Goal: Navigation & Orientation: Find specific page/section

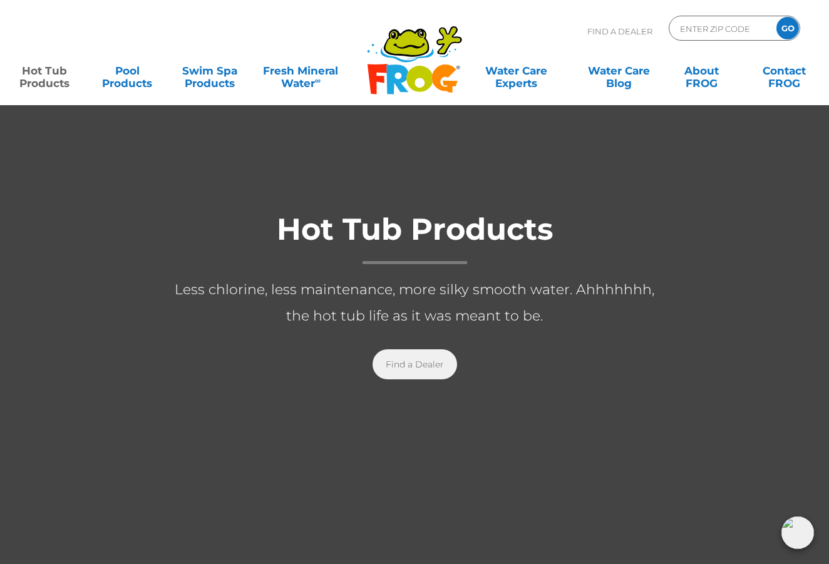
scroll to position [100, 0]
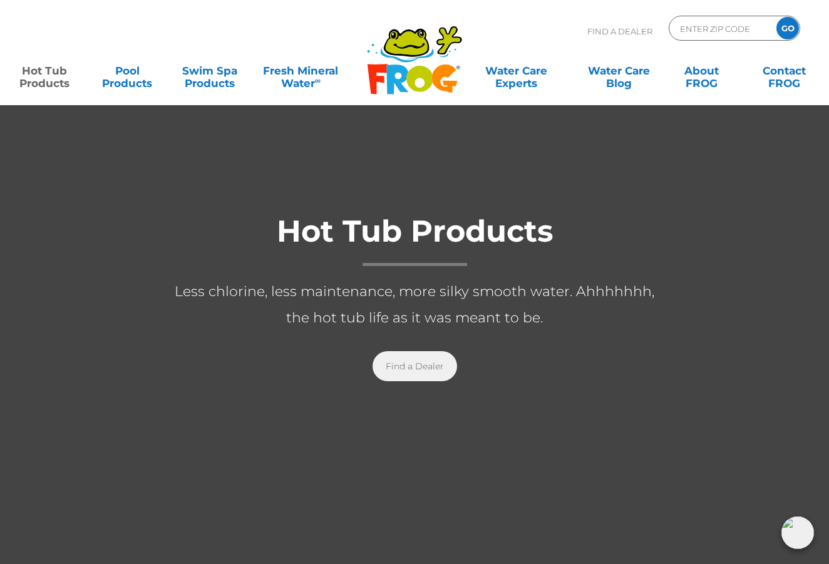
click at [423, 365] on link "Find a Dealer" at bounding box center [414, 366] width 84 height 30
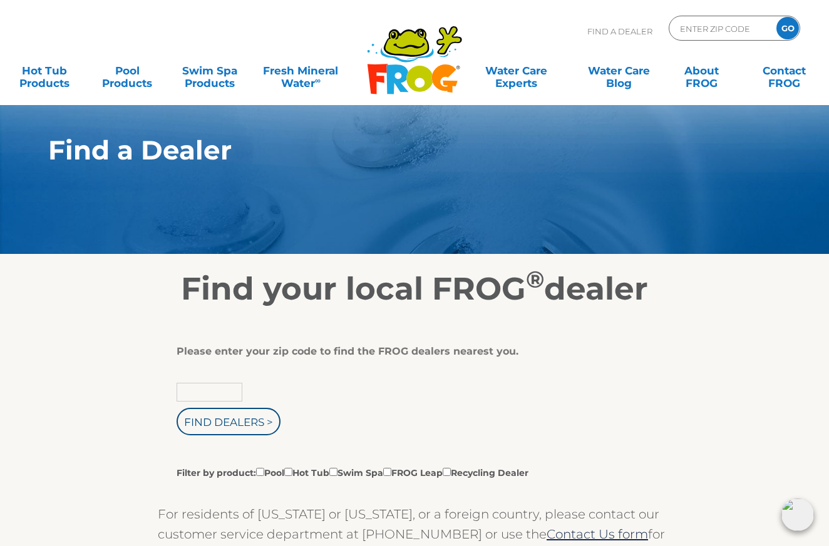
click at [227, 387] on input "text" at bounding box center [209, 392] width 66 height 19
type input "34114"
click at [232, 424] on input "Find Dealers >" at bounding box center [228, 422] width 104 height 28
